Goal: Information Seeking & Learning: Learn about a topic

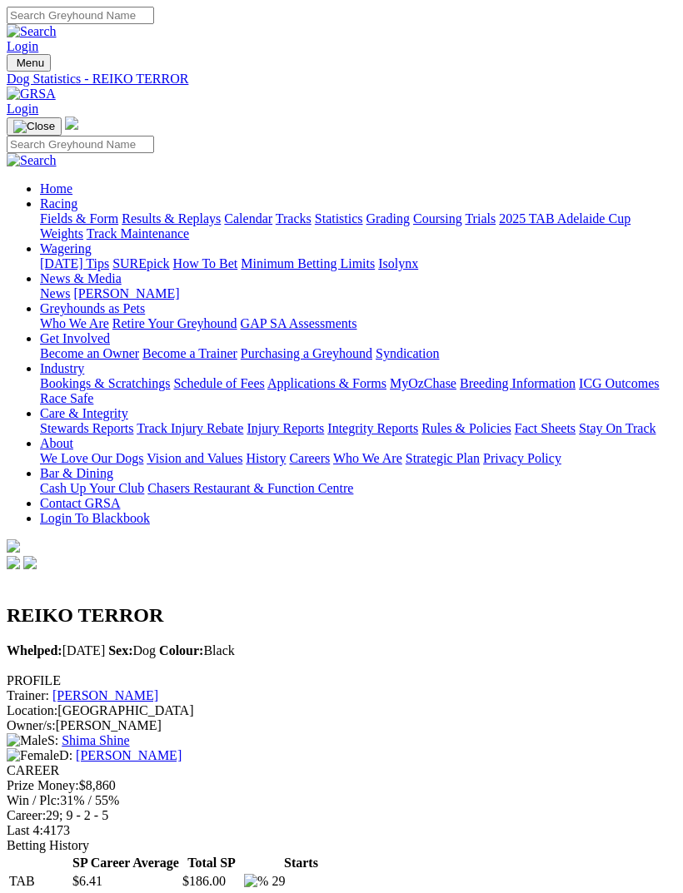
click at [13, 67] on img "Toggle navigation" at bounding box center [13, 67] width 0 height 0
click at [118, 221] on link "Fields & Form" at bounding box center [79, 219] width 78 height 14
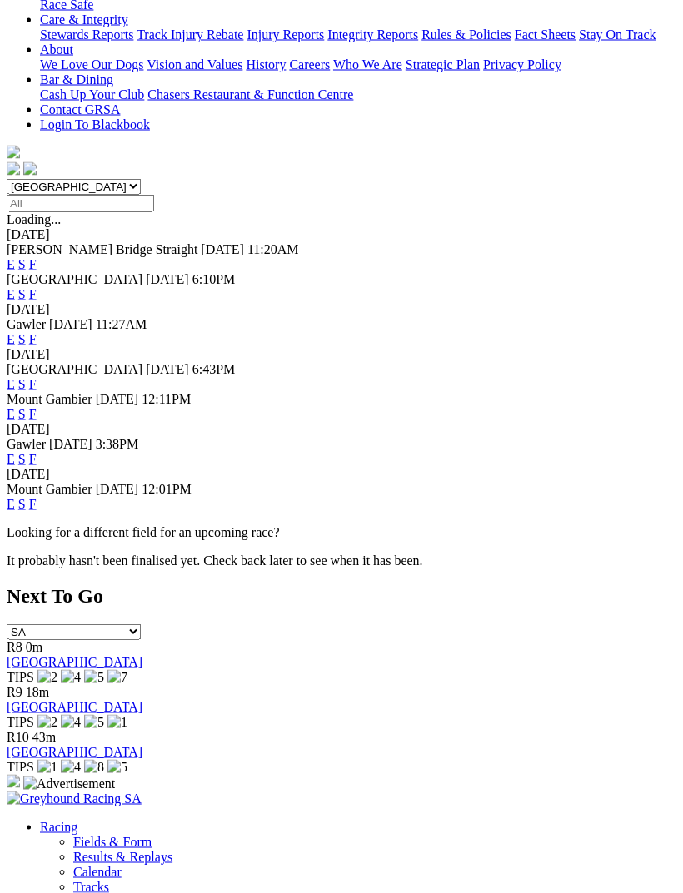
scroll to position [395, 0]
click at [37, 376] on link "F" at bounding box center [32, 383] width 7 height 14
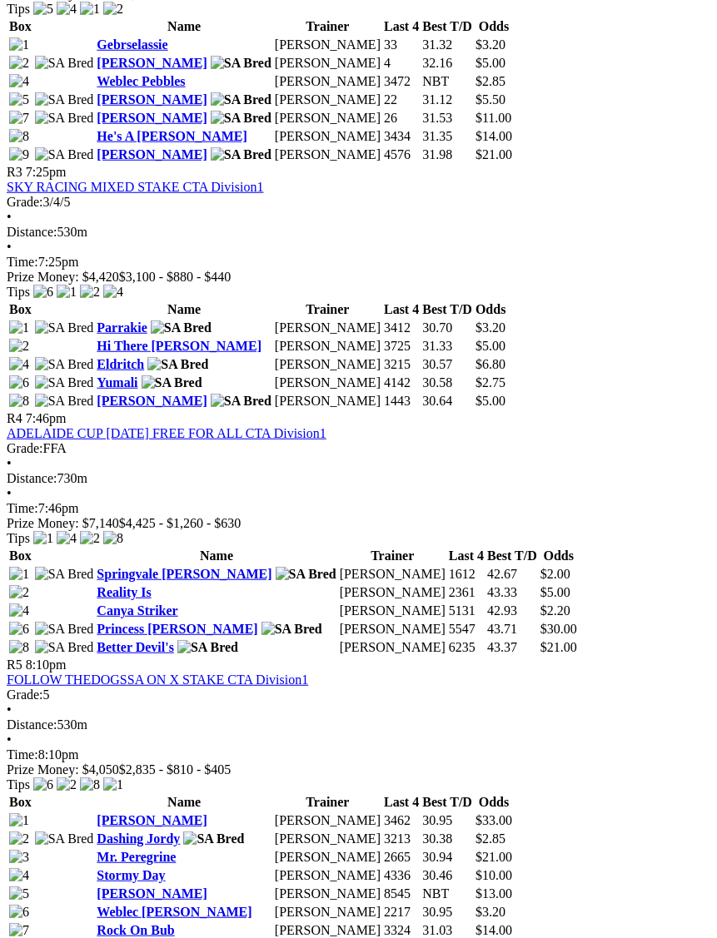
scroll to position [1334, 0]
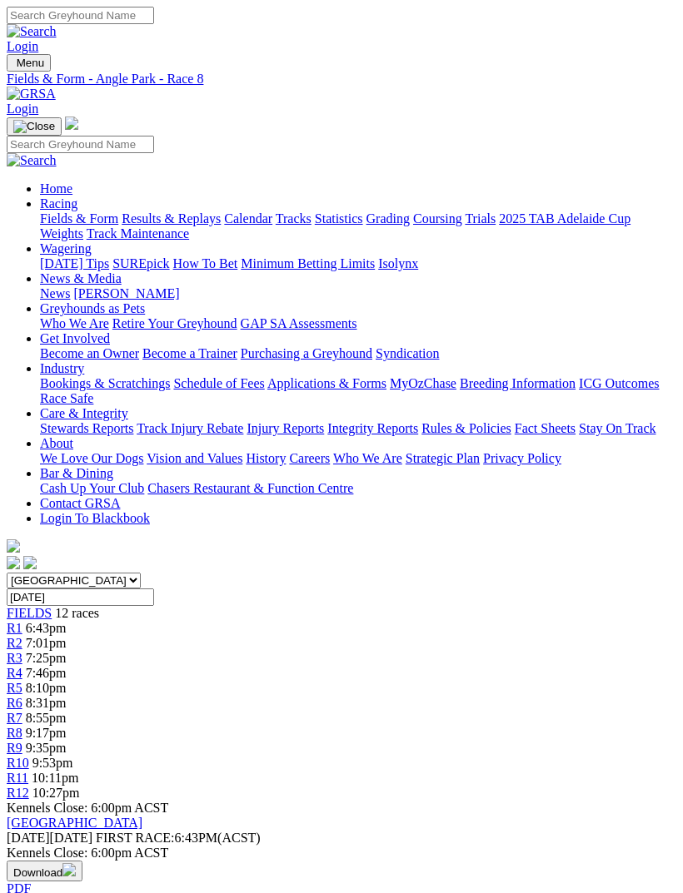
scroll to position [23, 0]
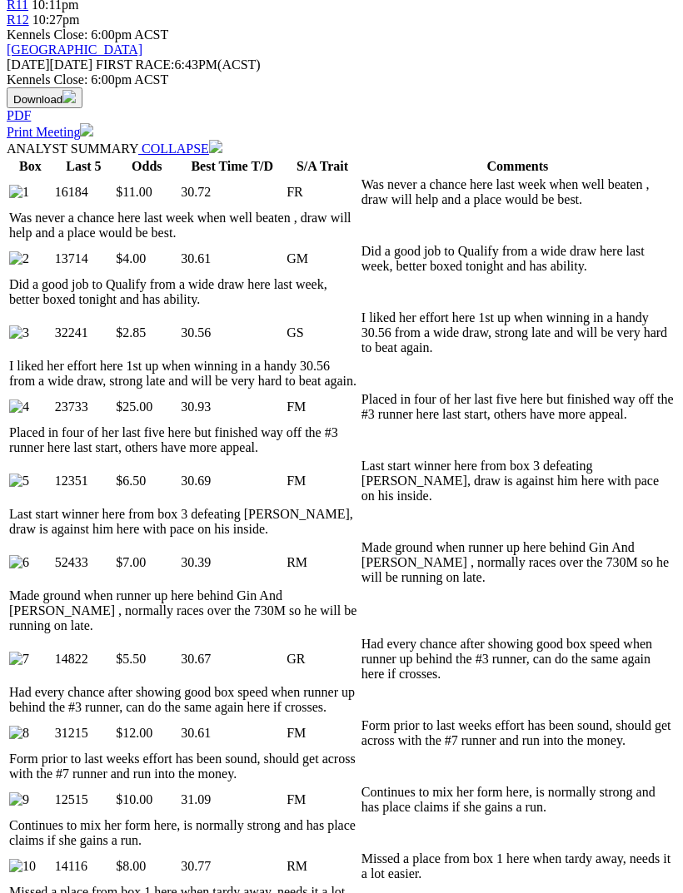
scroll to position [759, 0]
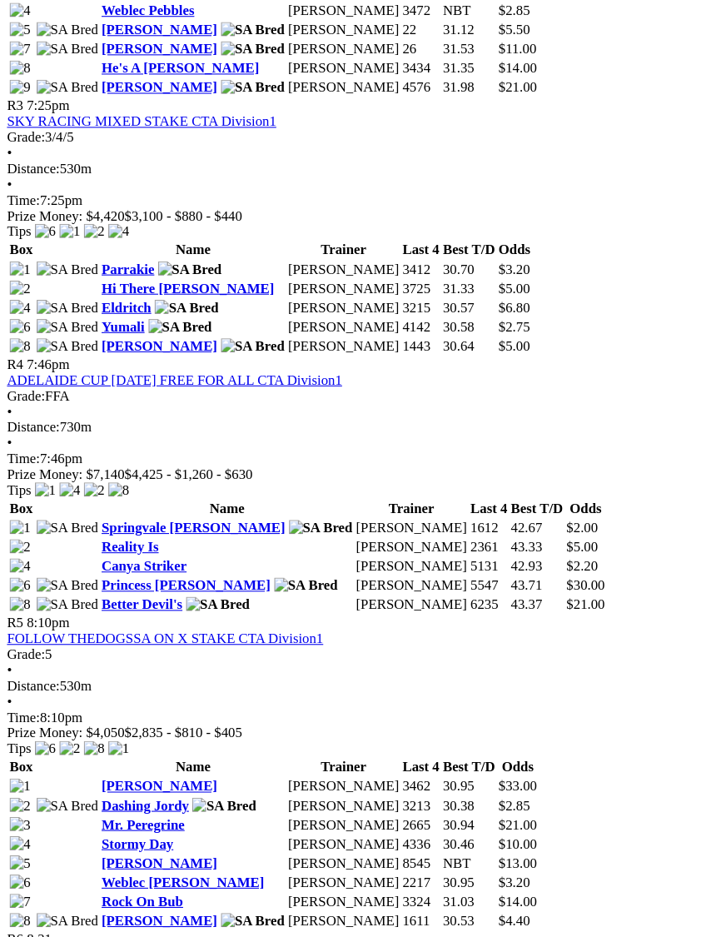
scroll to position [1404, 17]
